Goal: Complete application form

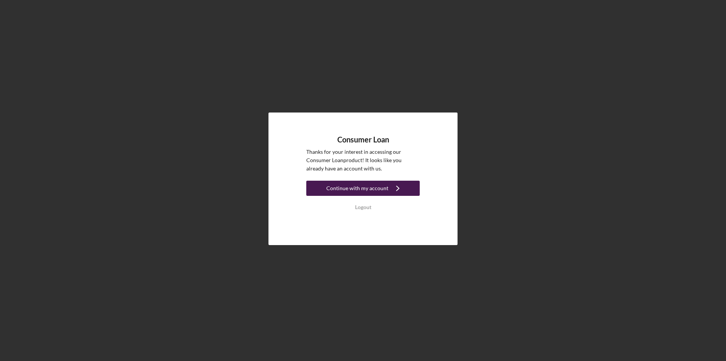
click at [337, 184] on div "Continue with my account" at bounding box center [358, 187] width 62 height 15
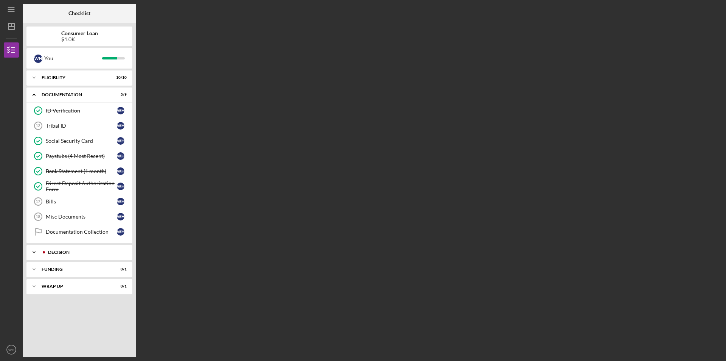
click at [74, 253] on div "Decision" at bounding box center [85, 252] width 75 height 5
